Goal: Task Accomplishment & Management: Use online tool/utility

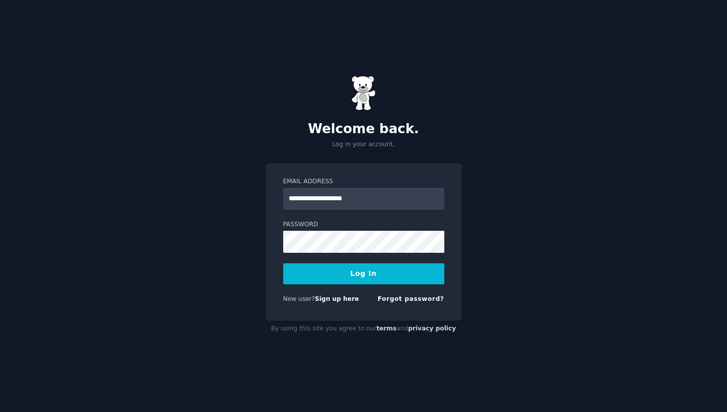
type input "**********"
click at [283, 263] on button "Log In" at bounding box center [363, 273] width 161 height 21
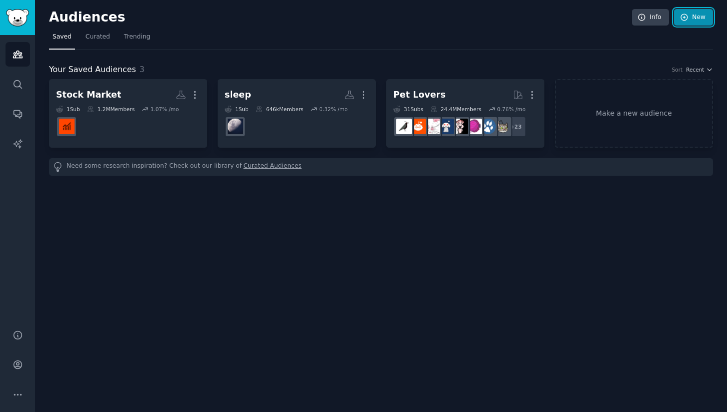
click at [688, 18] on icon at bounding box center [684, 17] width 9 height 9
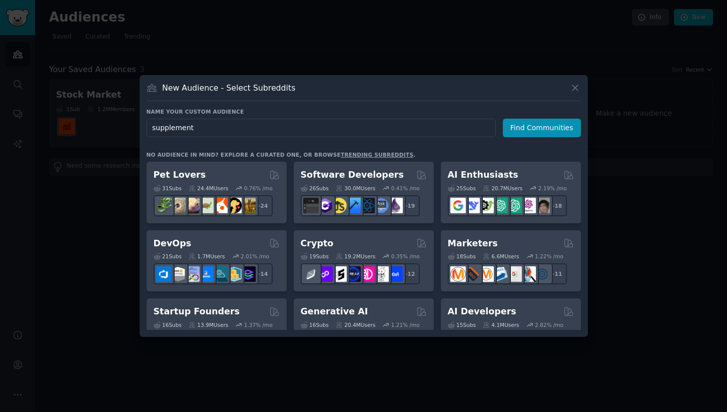
type input "supplements"
click button "Find Communities" at bounding box center [542, 128] width 78 height 19
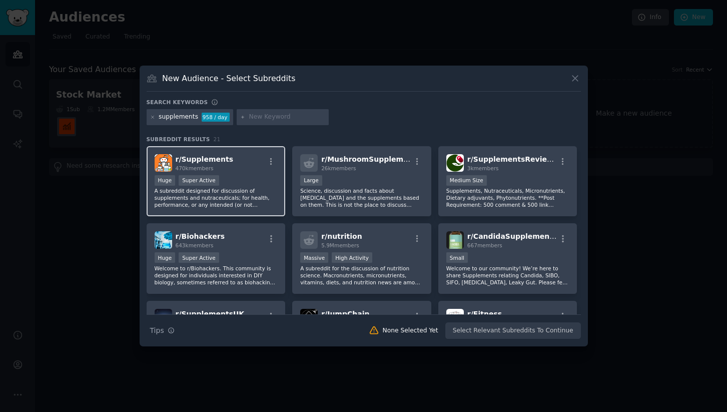
click at [200, 157] on span "r/ Supplements" at bounding box center [205, 159] width 58 height 8
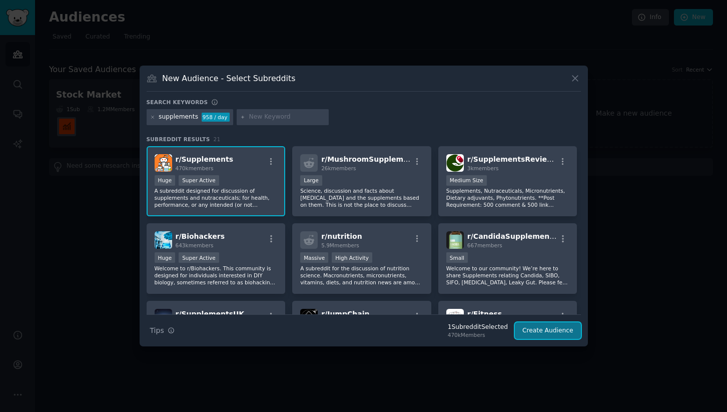
click at [561, 331] on button "Create Audience" at bounding box center [548, 330] width 66 height 17
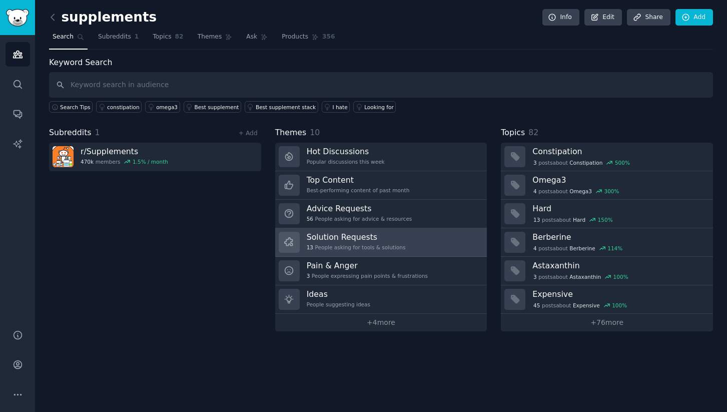
click at [394, 246] on div "13 People asking for tools & solutions" at bounding box center [356, 247] width 99 height 7
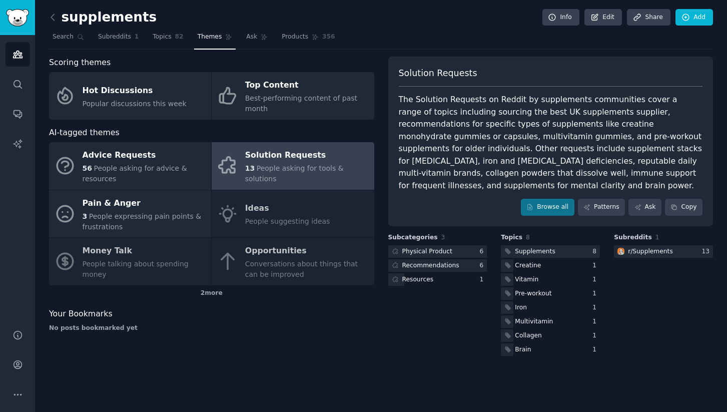
click at [280, 211] on div "Advice Requests 56 People asking for advice & resources Solution Requests 13 Pe…" at bounding box center [211, 213] width 325 height 143
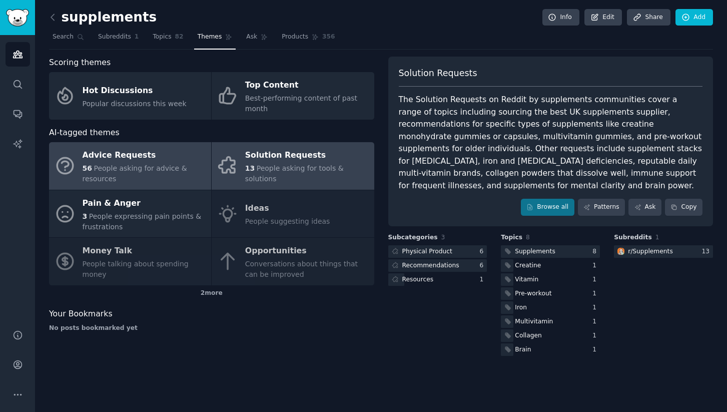
click at [155, 160] on div "Advice Requests" at bounding box center [145, 156] width 124 height 16
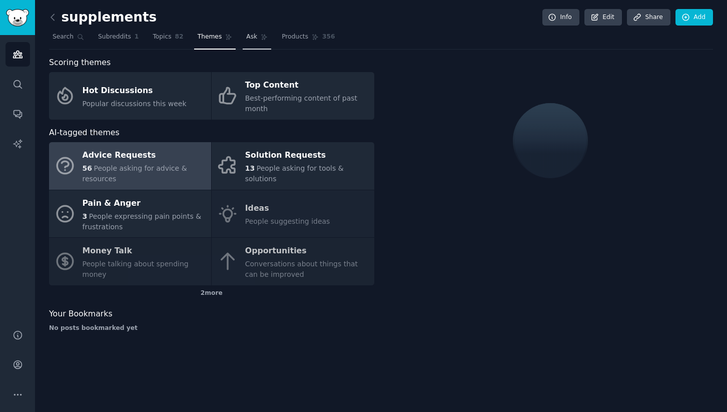
click at [261, 34] on icon at bounding box center [264, 37] width 7 height 7
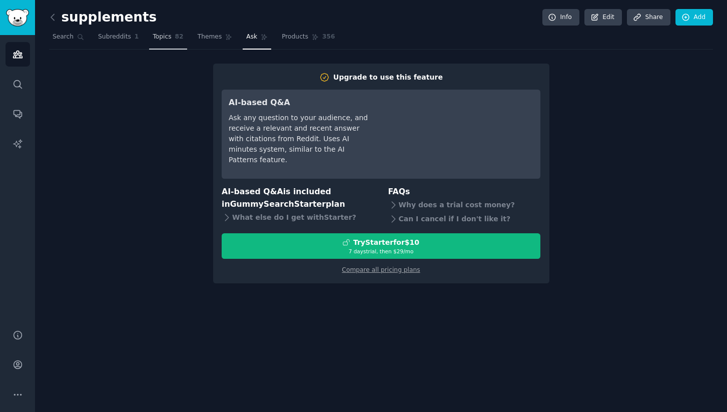
click at [151, 43] on link "Topics 82" at bounding box center [168, 39] width 38 height 21
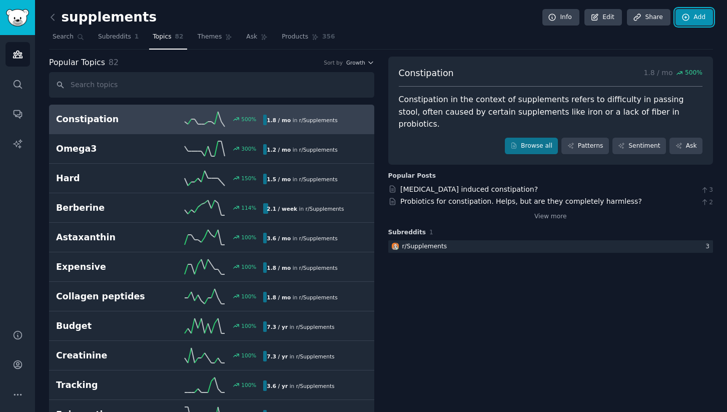
click at [697, 23] on link "Add" at bounding box center [694, 17] width 38 height 17
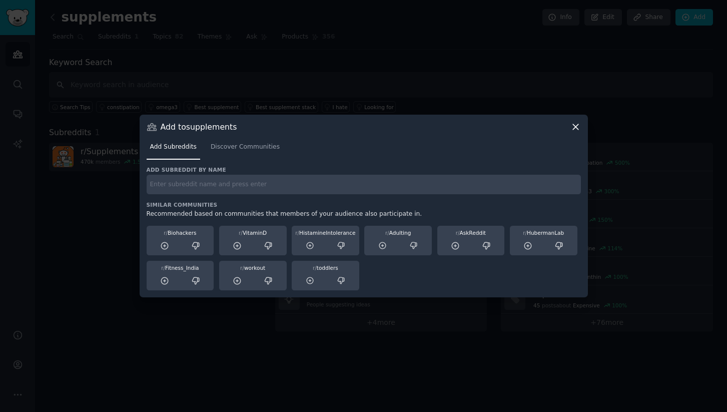
click at [312, 192] on input "text" at bounding box center [364, 185] width 434 height 20
type input "visualsnowsyndrome"
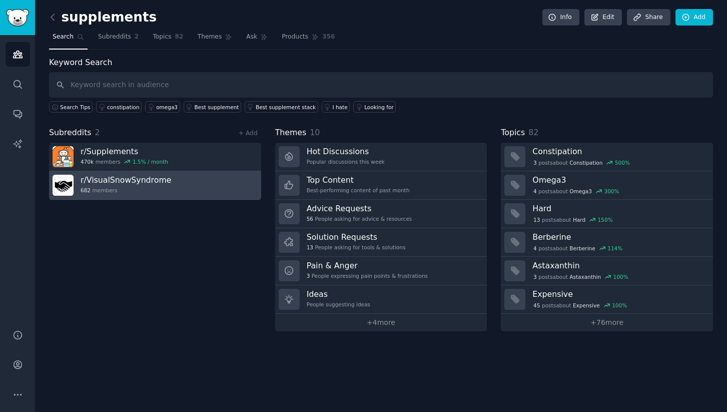
click at [100, 185] on div "r/ VisualSnowSyndrome 682 members" at bounding box center [126, 185] width 91 height 21
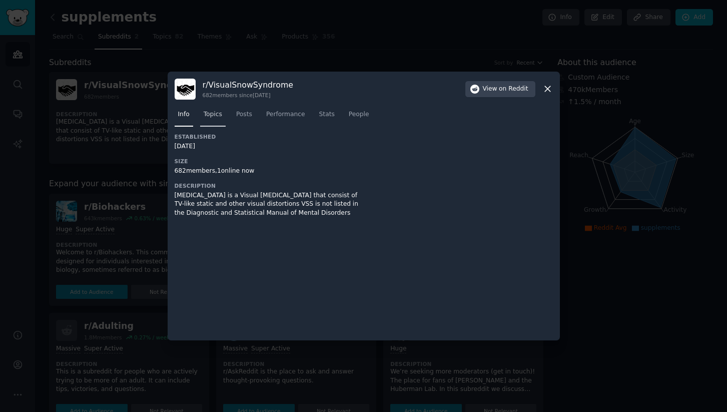
click at [215, 117] on span "Topics" at bounding box center [213, 114] width 19 height 9
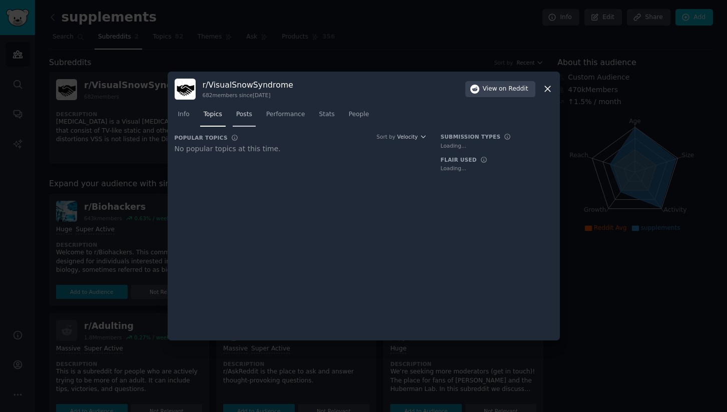
click at [241, 111] on span "Posts" at bounding box center [244, 114] width 16 height 9
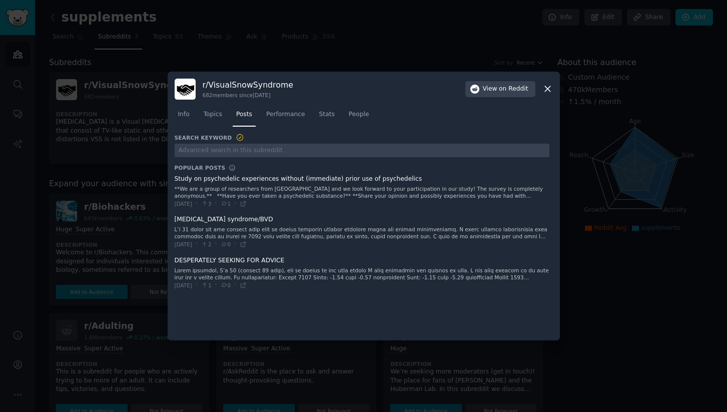
click at [547, 91] on icon at bounding box center [547, 89] width 11 height 11
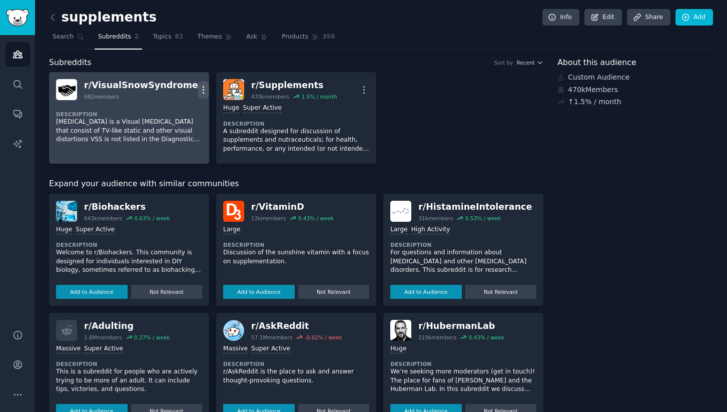
click at [198, 82] on button "More" at bounding box center [203, 90] width 11 height 18
click at [164, 113] on p "Delete" at bounding box center [164, 111] width 23 height 11
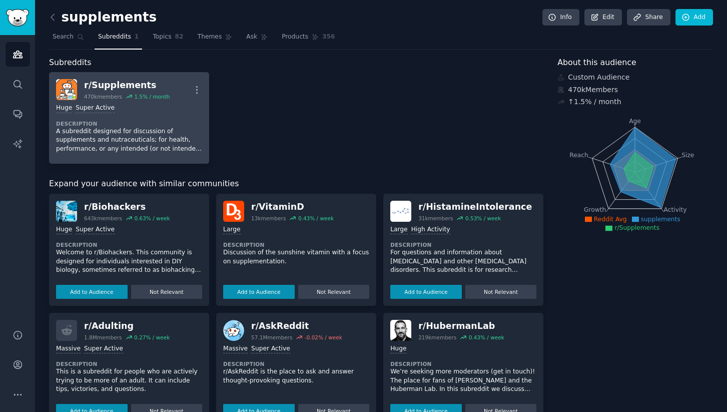
click at [107, 92] on h2 "r/ Supplements 470k members 1.5 % / month" at bounding box center [127, 89] width 86 height 21
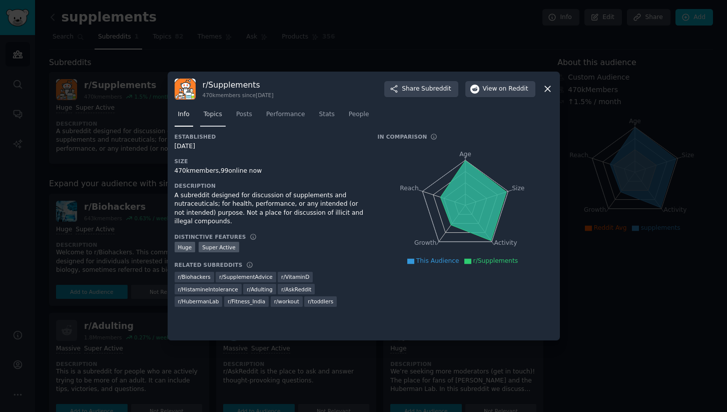
click at [208, 120] on link "Topics" at bounding box center [213, 117] width 26 height 21
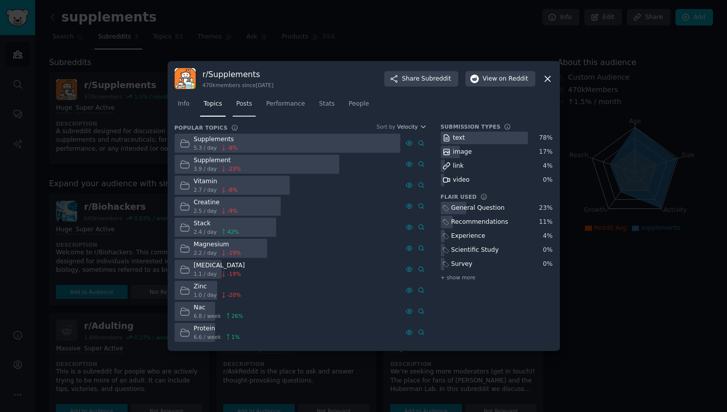
click at [244, 113] on link "Posts" at bounding box center [244, 106] width 23 height 21
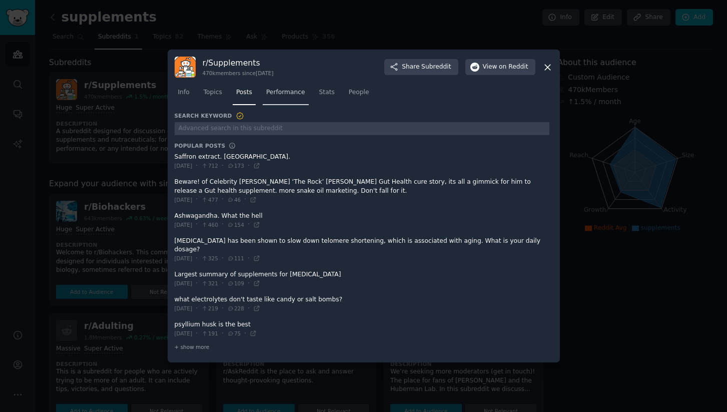
click at [274, 105] on link "Performance" at bounding box center [286, 95] width 46 height 21
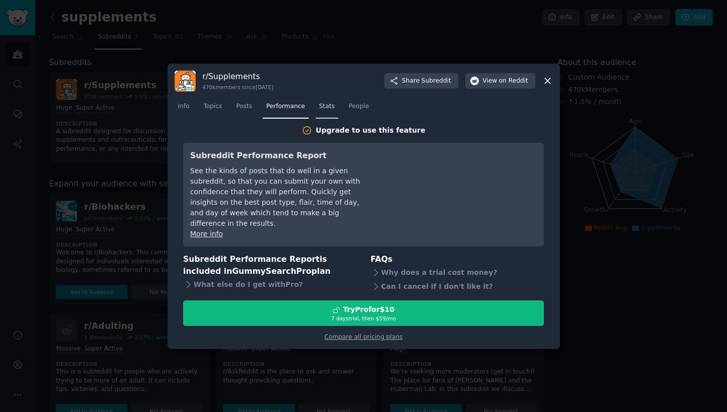
click at [324, 117] on link "Stats" at bounding box center [327, 109] width 23 height 21
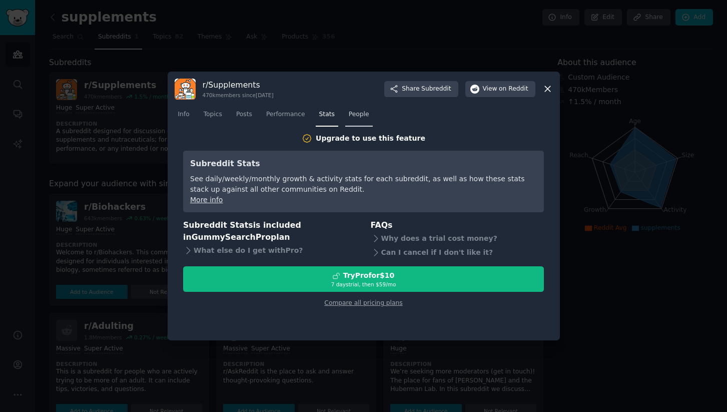
click at [355, 119] on link "People" at bounding box center [359, 117] width 28 height 21
click at [545, 89] on icon at bounding box center [547, 89] width 11 height 11
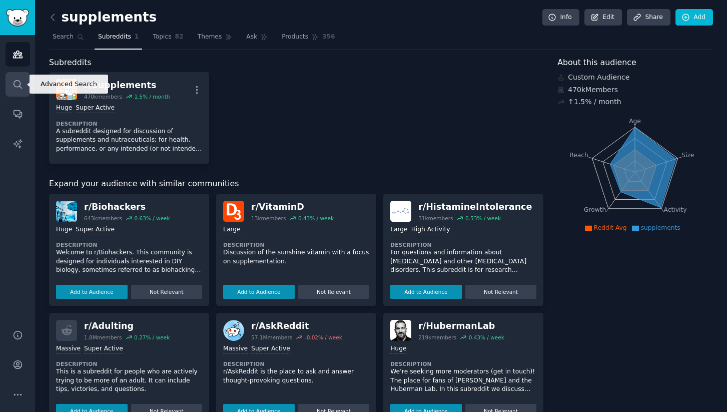
click at [22, 81] on icon "Sidebar" at bounding box center [18, 84] width 11 height 11
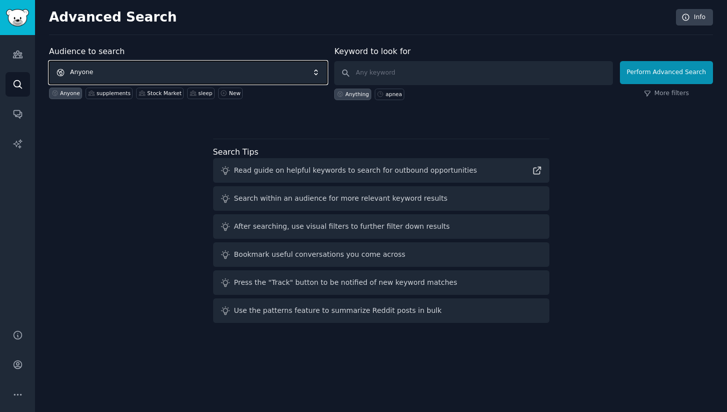
click at [121, 75] on span "Anyone" at bounding box center [188, 72] width 278 height 23
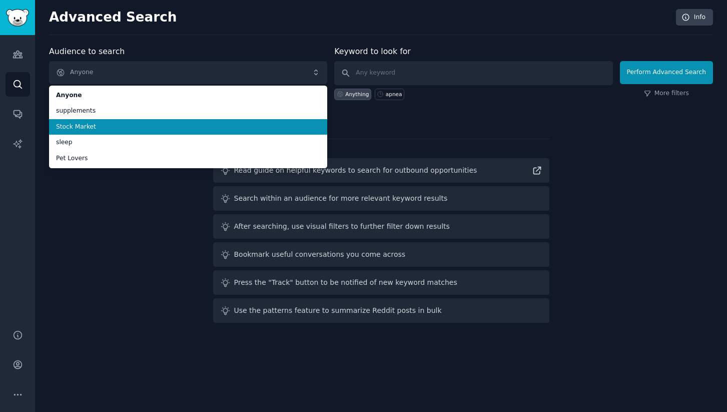
click at [123, 125] on span "Stock Market" at bounding box center [188, 127] width 264 height 9
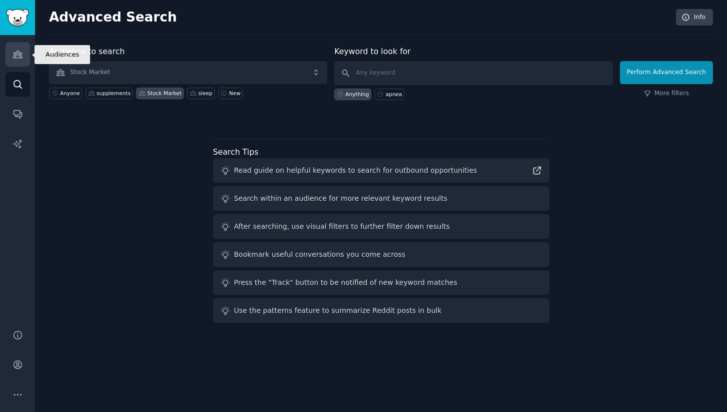
click at [7, 65] on link "Audiences" at bounding box center [18, 54] width 25 height 25
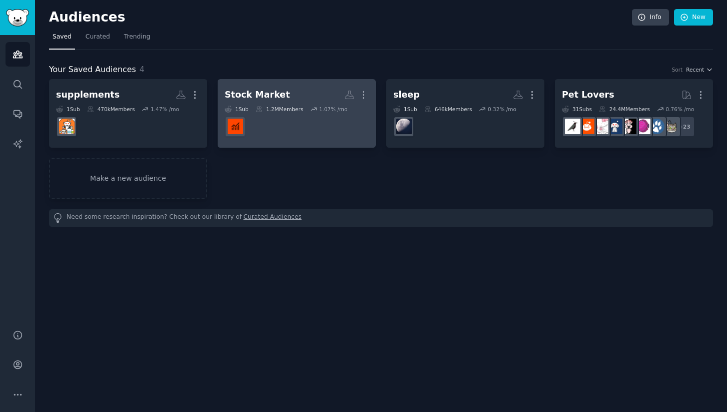
click at [261, 95] on div "Stock Market" at bounding box center [257, 95] width 65 height 13
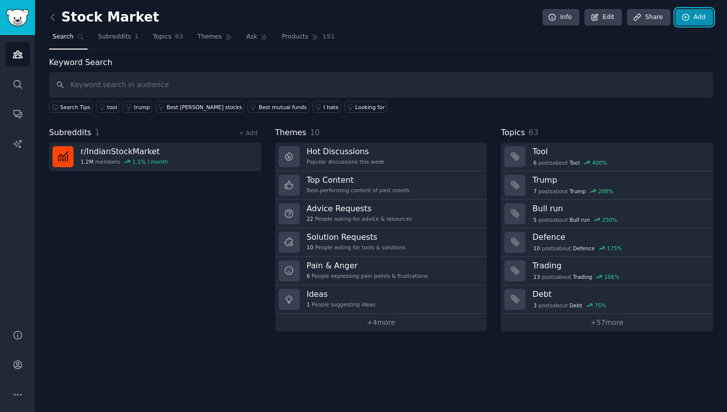
click at [681, 17] on icon at bounding box center [685, 17] width 9 height 9
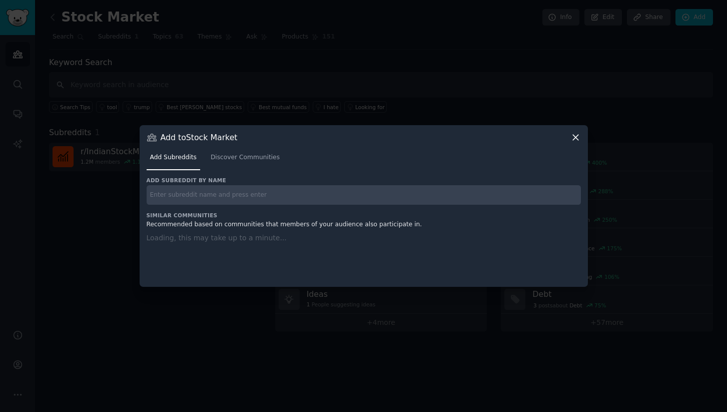
click at [284, 197] on input "text" at bounding box center [364, 195] width 434 height 20
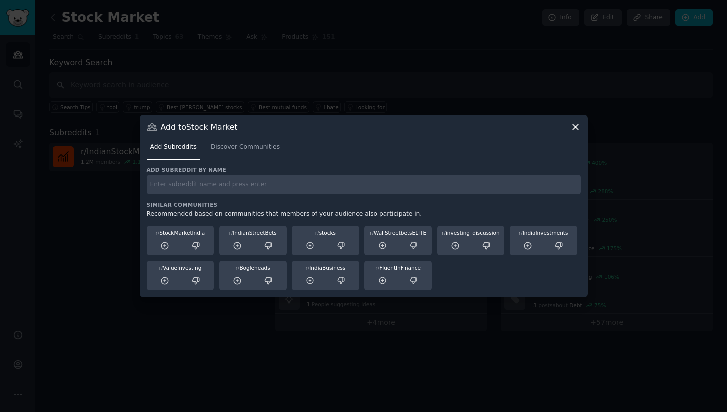
paste input "IndianStockMarket"
click at [202, 185] on input "IndianStockMarket" at bounding box center [364, 185] width 434 height 20
type input "IndianStockMarket"
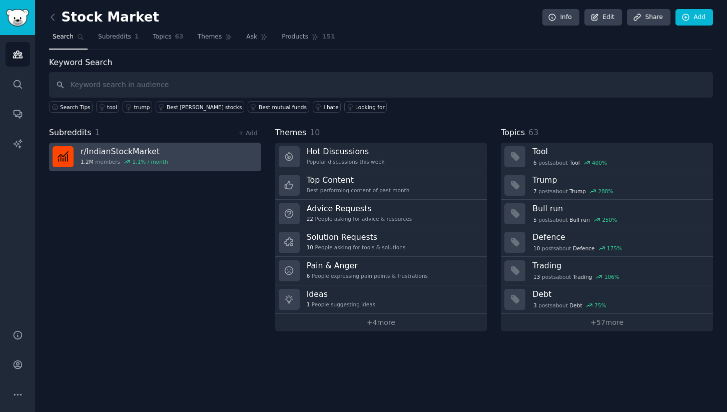
click at [133, 150] on h3 "r/ IndianStockMarket" at bounding box center [125, 151] width 88 height 11
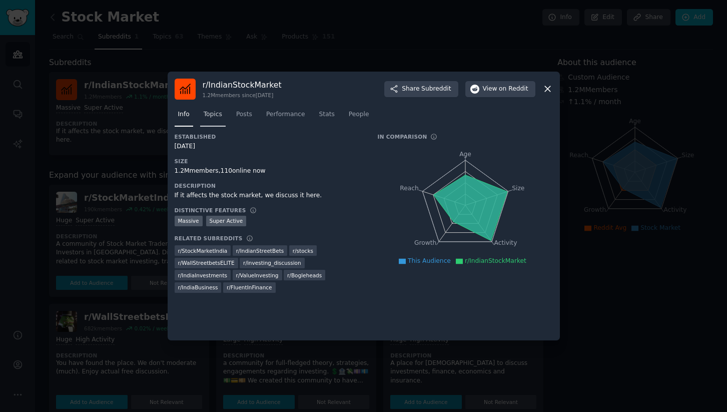
click at [209, 111] on span "Topics" at bounding box center [213, 114] width 19 height 9
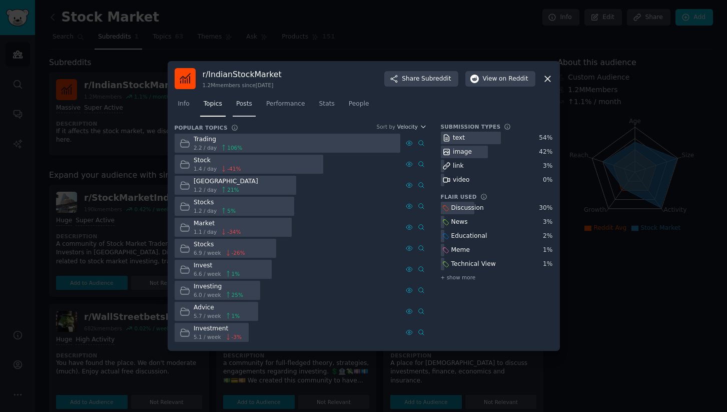
click at [245, 121] on div "Info Topics Posts Performance Stats People" at bounding box center [364, 106] width 378 height 34
click at [244, 101] on span "Posts" at bounding box center [244, 104] width 16 height 9
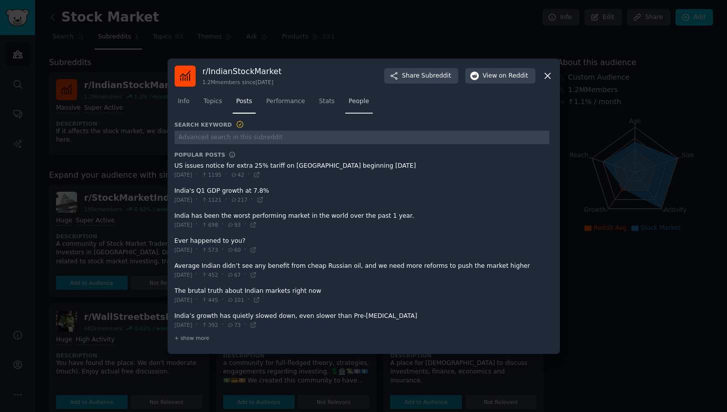
click at [354, 108] on link "People" at bounding box center [359, 104] width 28 height 21
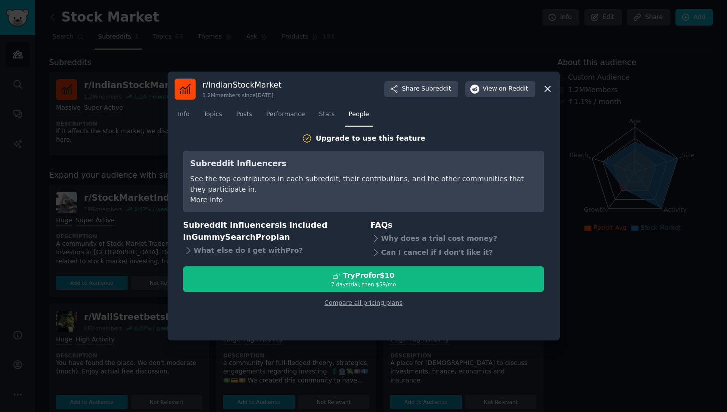
click at [543, 88] on icon at bounding box center [547, 89] width 11 height 11
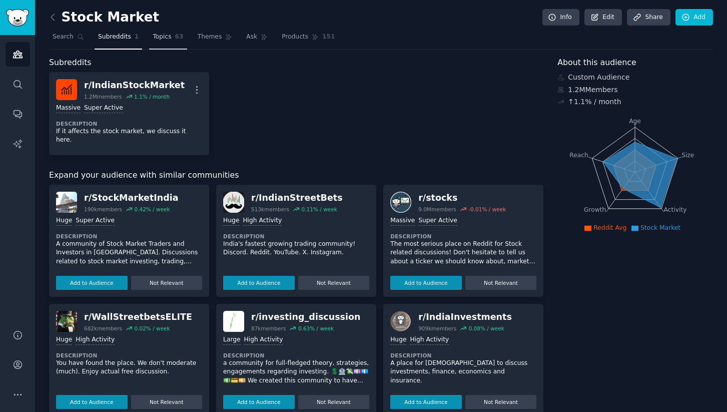
click at [164, 40] on span "Topics" at bounding box center [162, 37] width 19 height 9
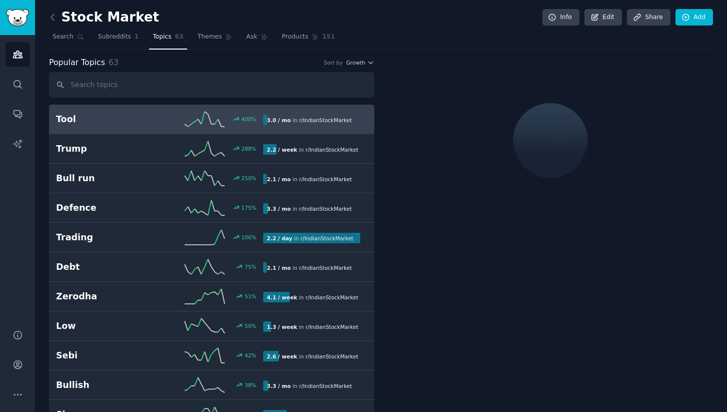
click at [191, 39] on nav "Search Subreddits 1 Topics 63 Themes Ask Products 151" at bounding box center [381, 39] width 664 height 21
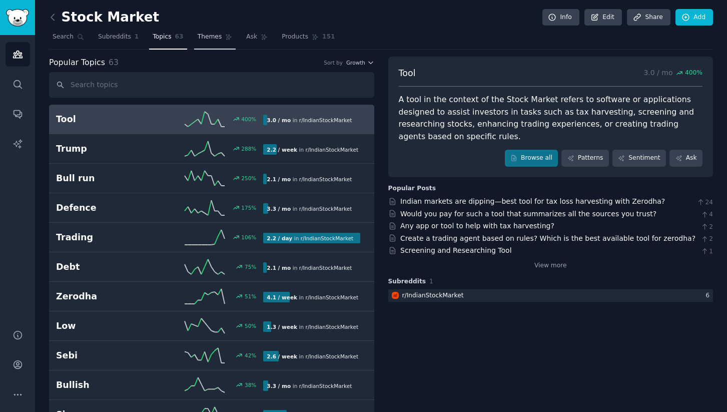
click at [200, 39] on span "Themes" at bounding box center [210, 37] width 25 height 9
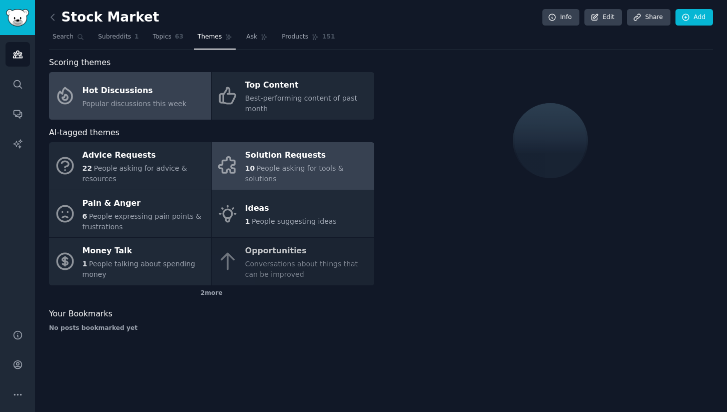
click at [277, 177] on span "People asking for tools & solutions" at bounding box center [294, 173] width 99 height 19
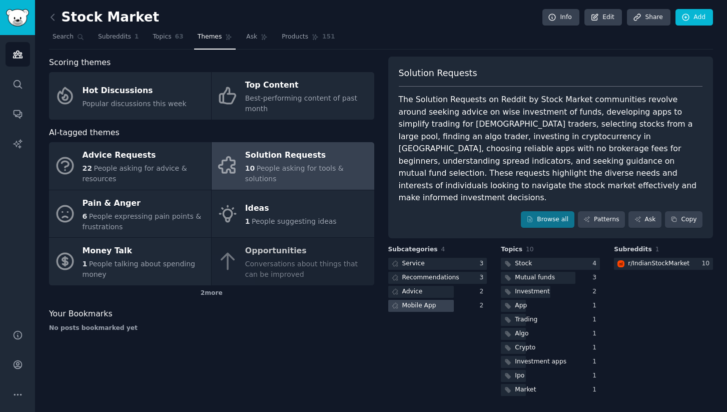
click at [441, 300] on div at bounding box center [421, 306] width 66 height 13
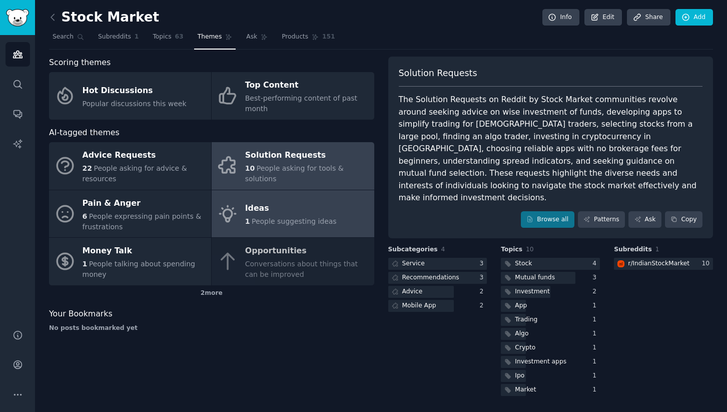
click at [299, 212] on div "Ideas" at bounding box center [291, 209] width 92 height 16
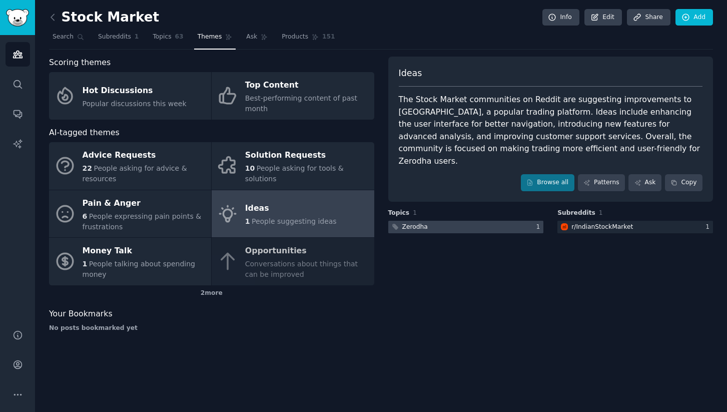
click at [425, 223] on div "Zerodha" at bounding box center [415, 227] width 26 height 9
click at [209, 288] on div "2 more" at bounding box center [211, 293] width 325 height 16
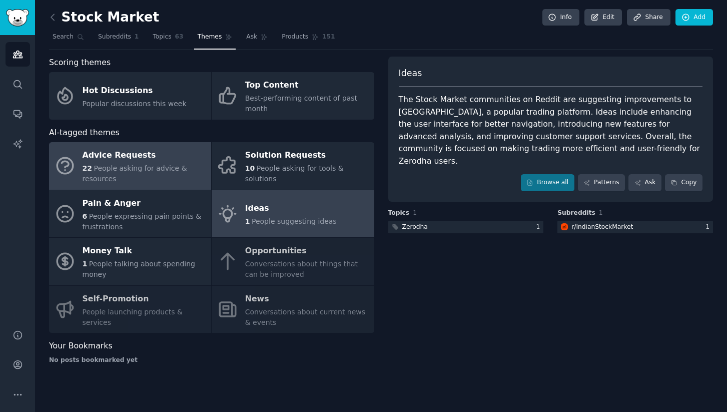
click at [167, 171] on span "People asking for advice & resources" at bounding box center [135, 173] width 105 height 19
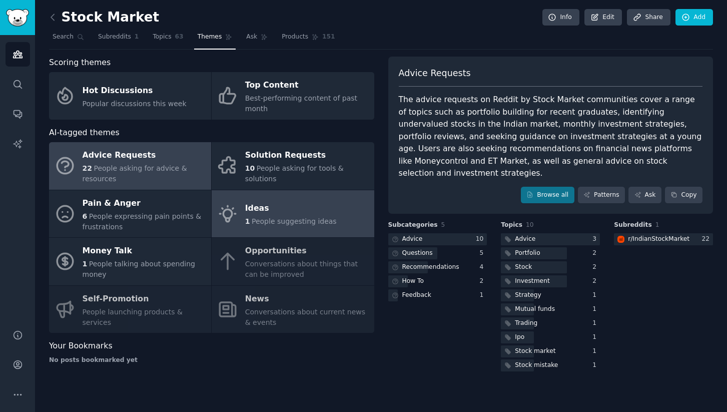
click at [314, 210] on div "Ideas" at bounding box center [291, 209] width 92 height 16
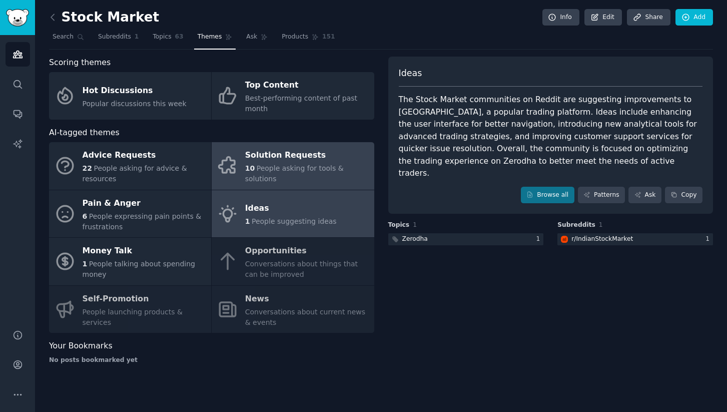
click at [286, 155] on div "Solution Requests" at bounding box center [307, 156] width 124 height 16
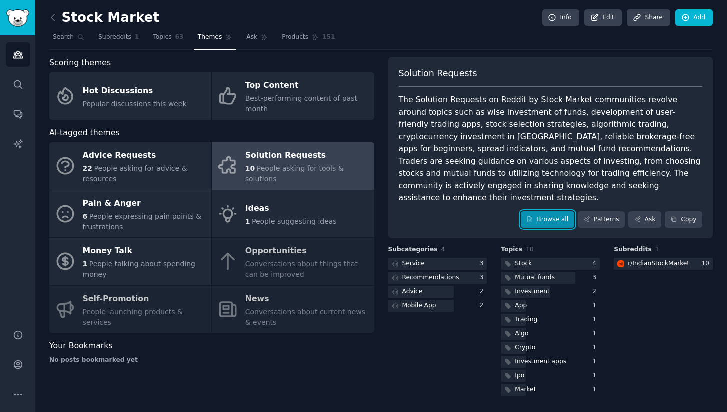
click at [557, 213] on link "Browse all" at bounding box center [548, 219] width 54 height 17
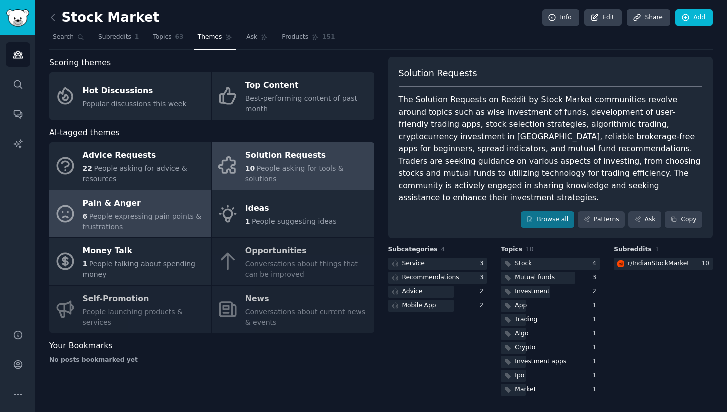
click at [184, 201] on div "Pain & Anger" at bounding box center [145, 203] width 124 height 16
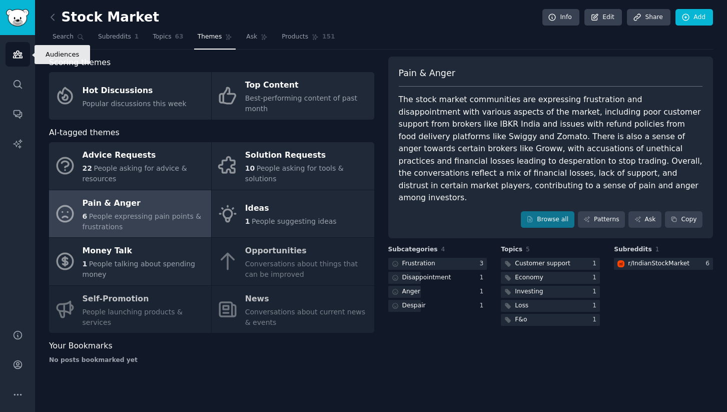
click at [19, 58] on icon "Sidebar" at bounding box center [18, 54] width 11 height 11
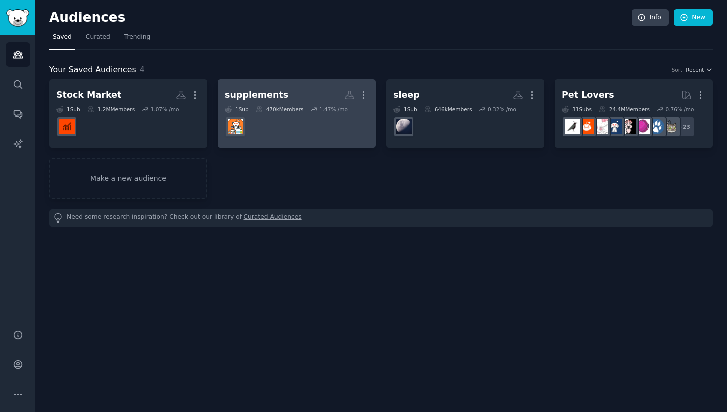
click at [241, 91] on div "supplements" at bounding box center [257, 95] width 64 height 13
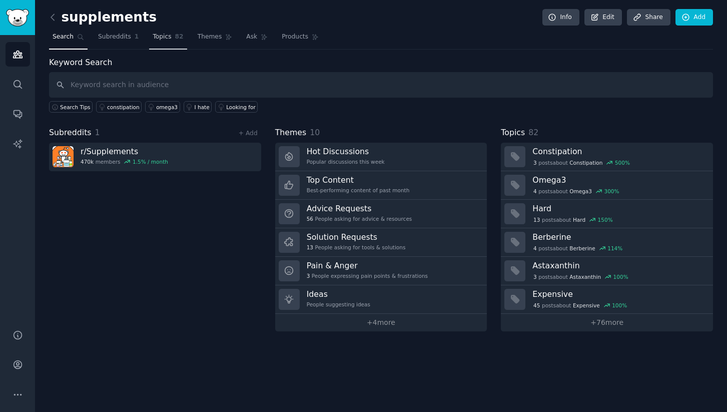
click at [175, 41] on span "82" at bounding box center [179, 37] width 9 height 9
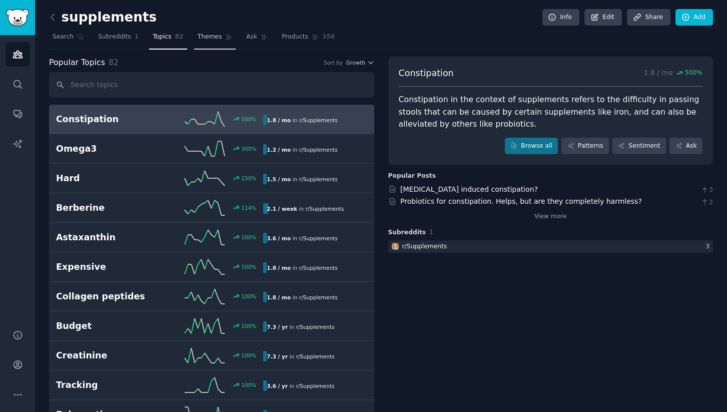
click at [201, 42] on link "Themes" at bounding box center [215, 39] width 42 height 21
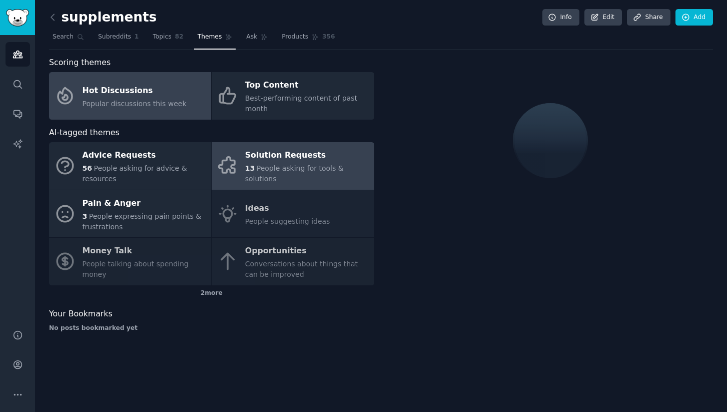
click at [280, 176] on span "People asking for tools & solutions" at bounding box center [294, 173] width 99 height 19
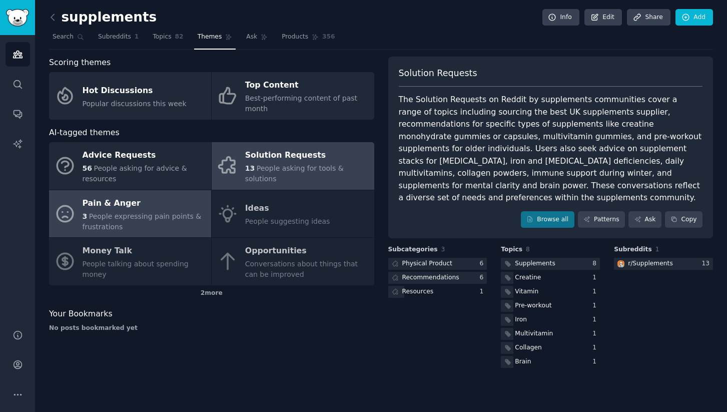
click at [123, 215] on span "People expressing pain points & frustrations" at bounding box center [142, 221] width 119 height 19
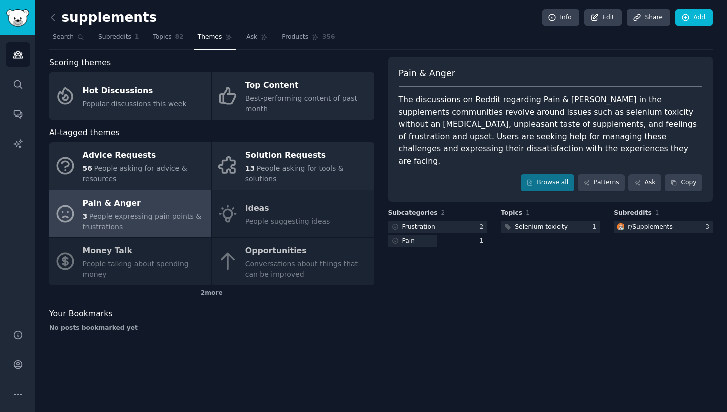
click at [237, 212] on div "Advice Requests 56 People asking for advice & resources Solution Requests 13 Pe…" at bounding box center [211, 213] width 325 height 143
click at [167, 41] on span "Topics" at bounding box center [162, 37] width 19 height 9
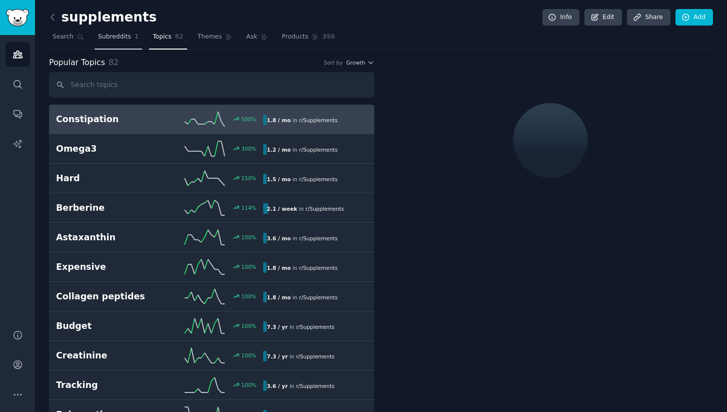
click at [135, 41] on span "1" at bounding box center [137, 37] width 5 height 9
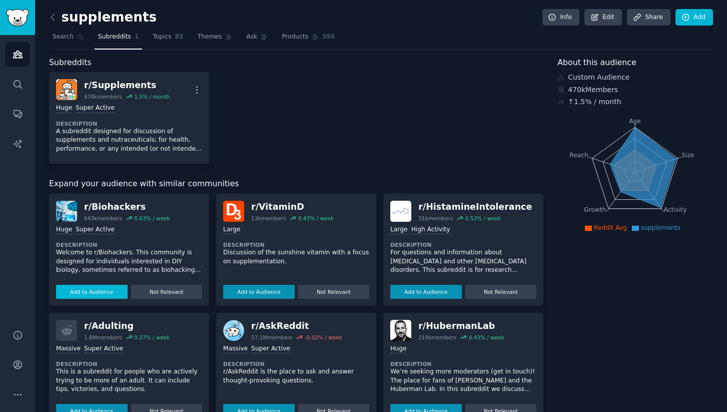
click at [100, 297] on button "Add to Audience" at bounding box center [92, 292] width 72 height 14
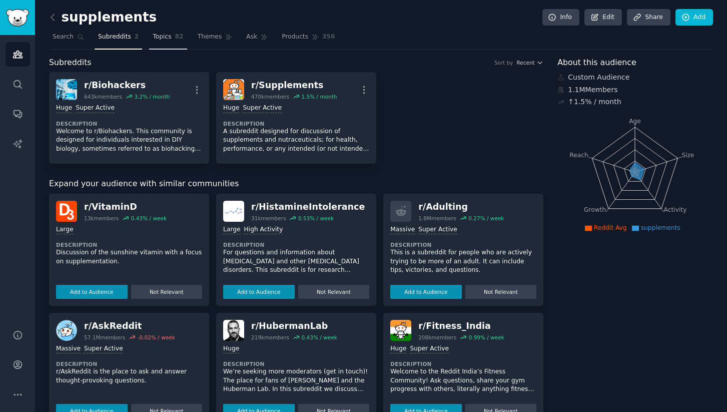
click at [163, 47] on link "Topics 82" at bounding box center [168, 39] width 38 height 21
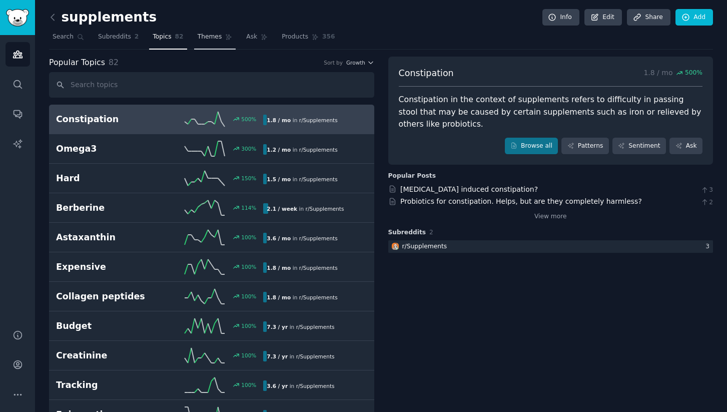
click at [207, 40] on span "Themes" at bounding box center [210, 37] width 25 height 9
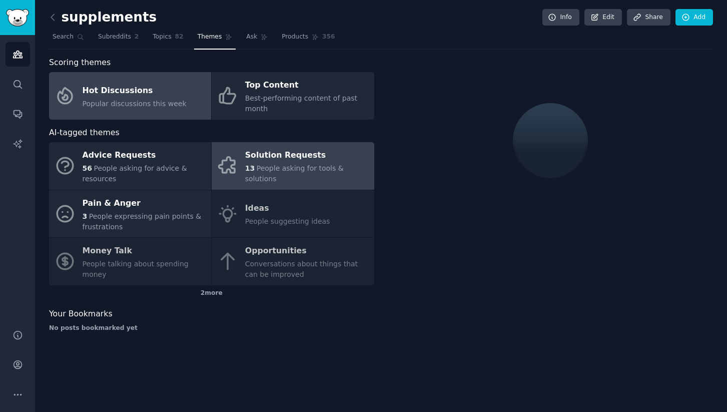
click at [287, 183] on link "Solution Requests 13 People asking for tools & solutions" at bounding box center [293, 166] width 162 height 48
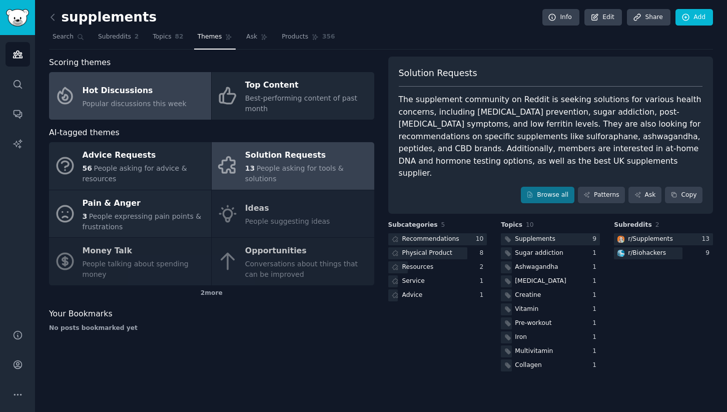
click at [155, 99] on div "Popular discussions this week" at bounding box center [135, 104] width 104 height 11
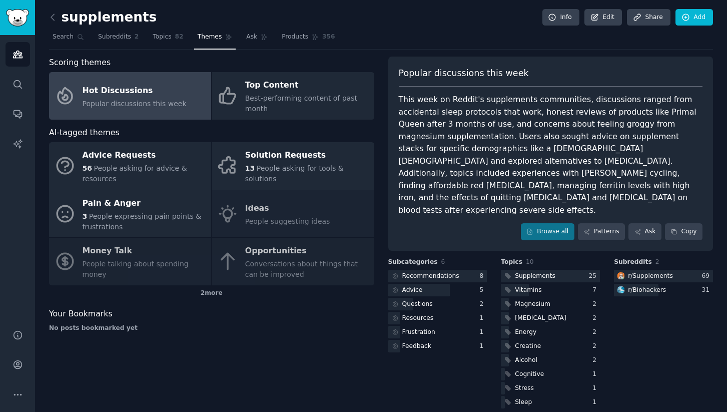
click at [311, 52] on div "supplements Info Edit Share Add Search Subreddits 2 Topics 82 Themes Ask Produc…" at bounding box center [381, 212] width 664 height 396
click at [301, 41] on link "Products 356" at bounding box center [308, 39] width 60 height 21
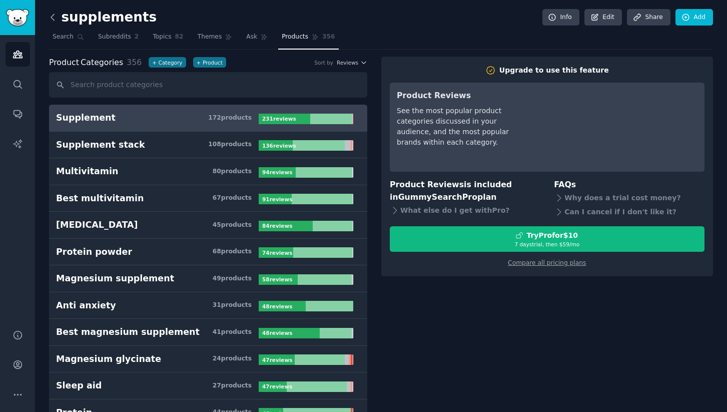
click at [52, 17] on icon at bounding box center [53, 17] width 11 height 11
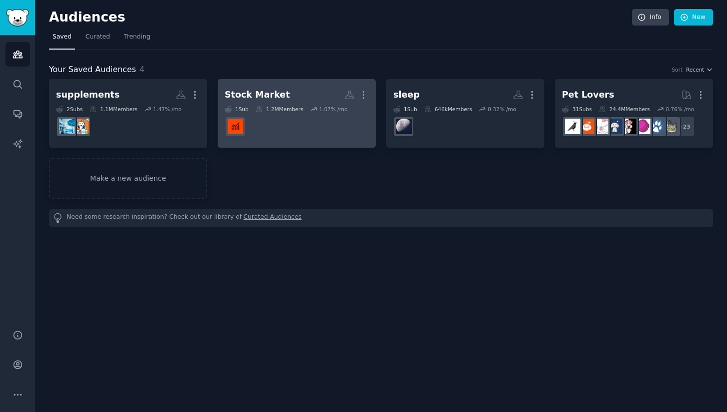
click at [218, 95] on link "Stock Market More 1 Sub 1.2M Members 1.07 % /mo" at bounding box center [297, 113] width 158 height 69
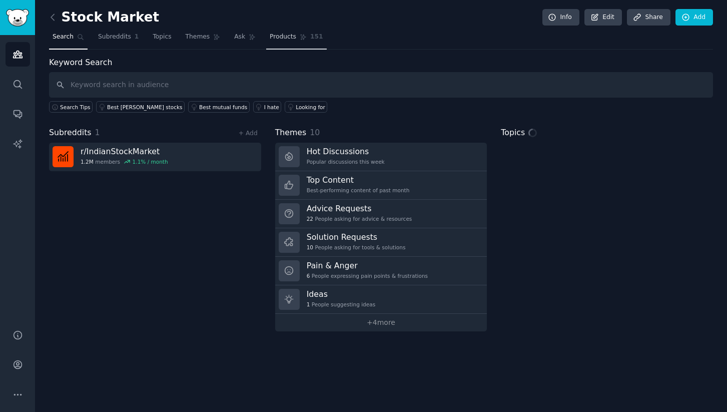
click at [274, 42] on link "Products 151" at bounding box center [296, 39] width 60 height 21
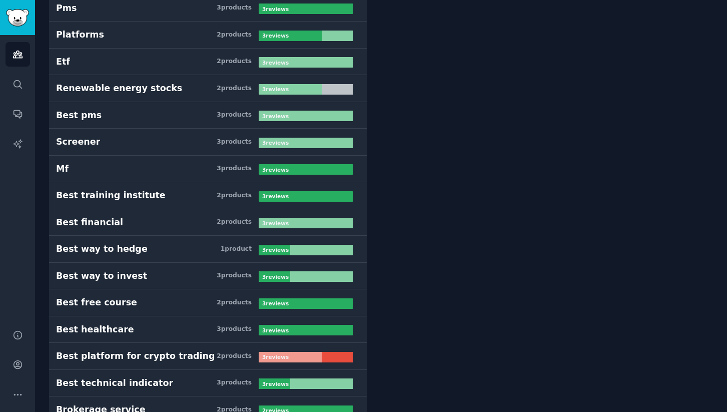
scroll to position [2011, 0]
